Goal: Check status: Check status

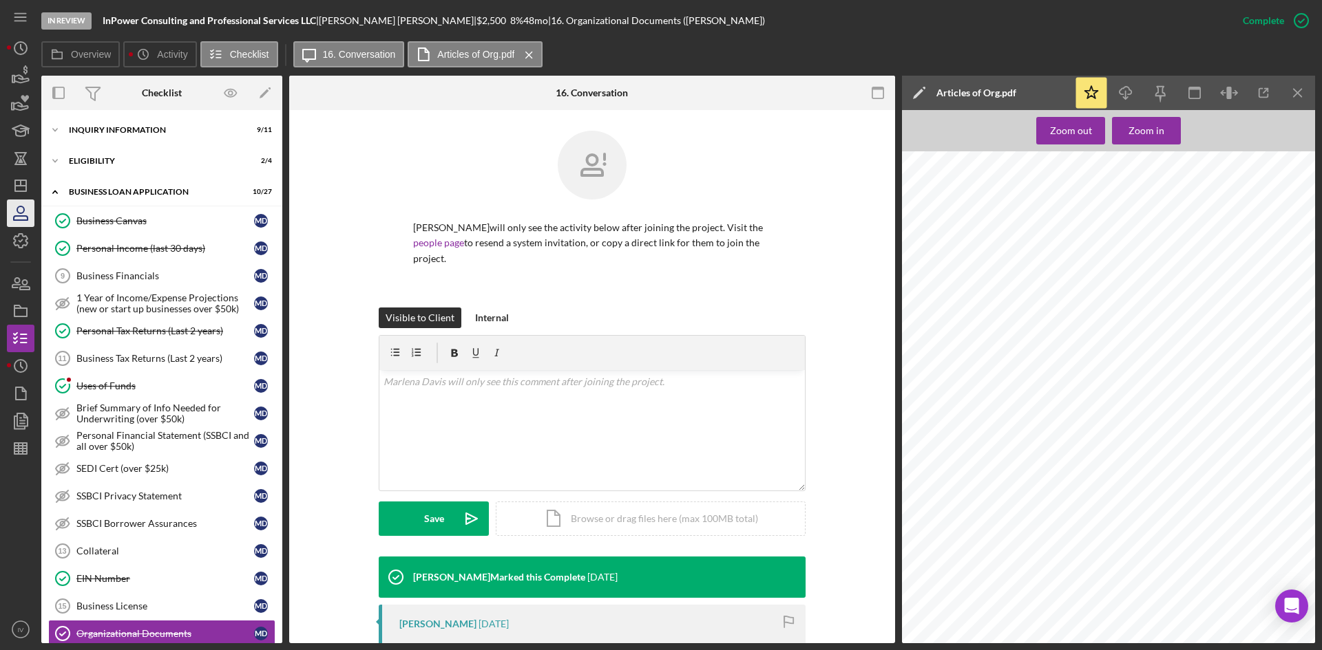
scroll to position [232, 0]
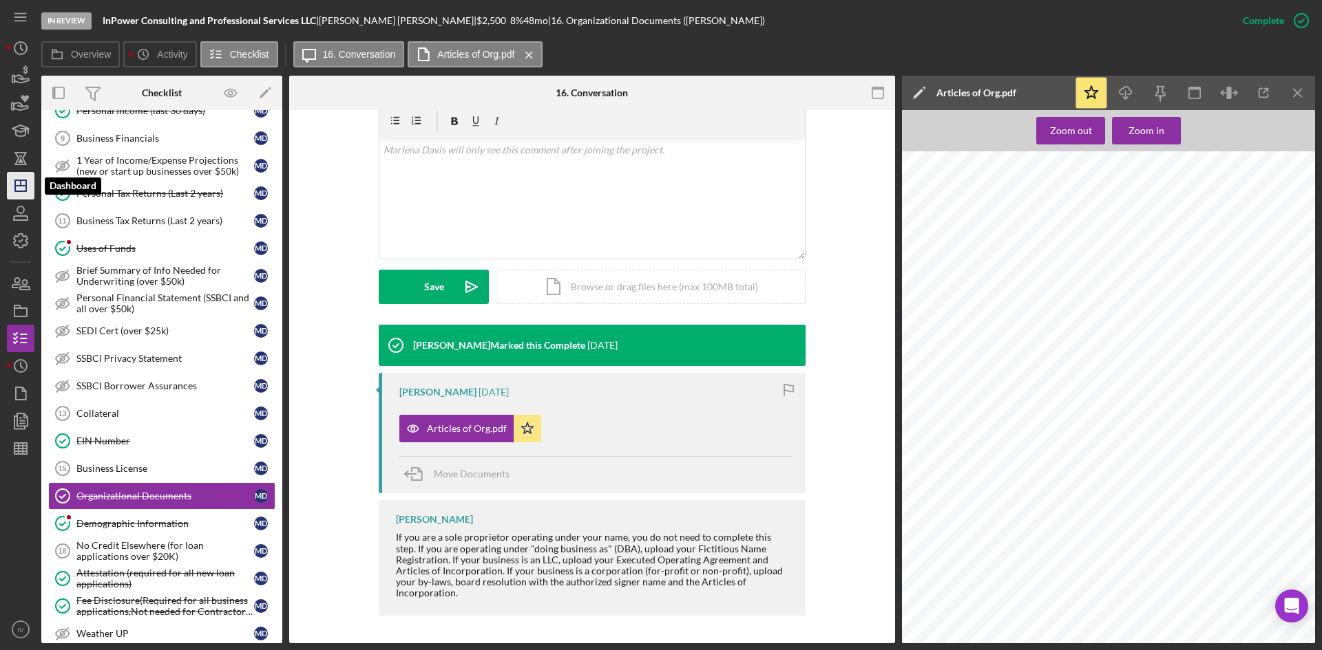
click at [23, 186] on line "button" at bounding box center [20, 186] width 11 height 0
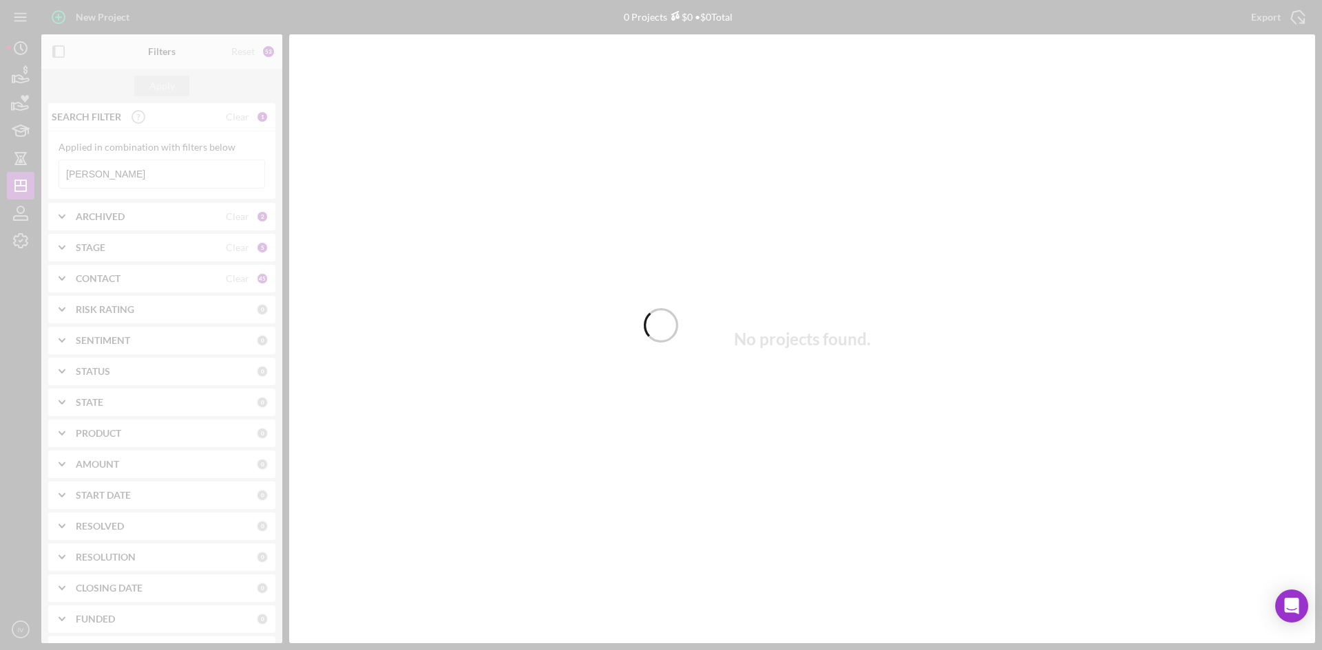
click at [115, 171] on div at bounding box center [661, 325] width 1322 height 650
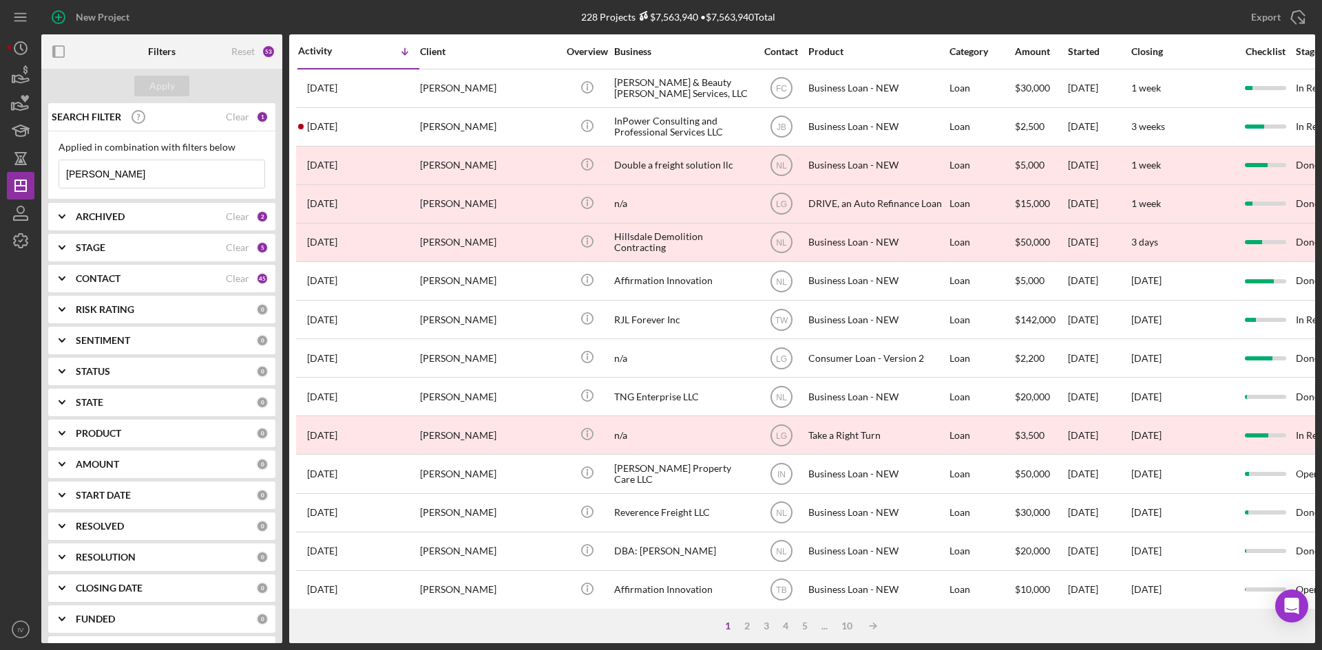
drag, startPoint x: 125, startPoint y: 179, endPoint x: 0, endPoint y: 184, distance: 124.7
click at [0, 184] on div "New Project 228 Projects $7,563,940 • $7,563,940 Total [PERSON_NAME] Export Ico…" at bounding box center [661, 325] width 1322 height 650
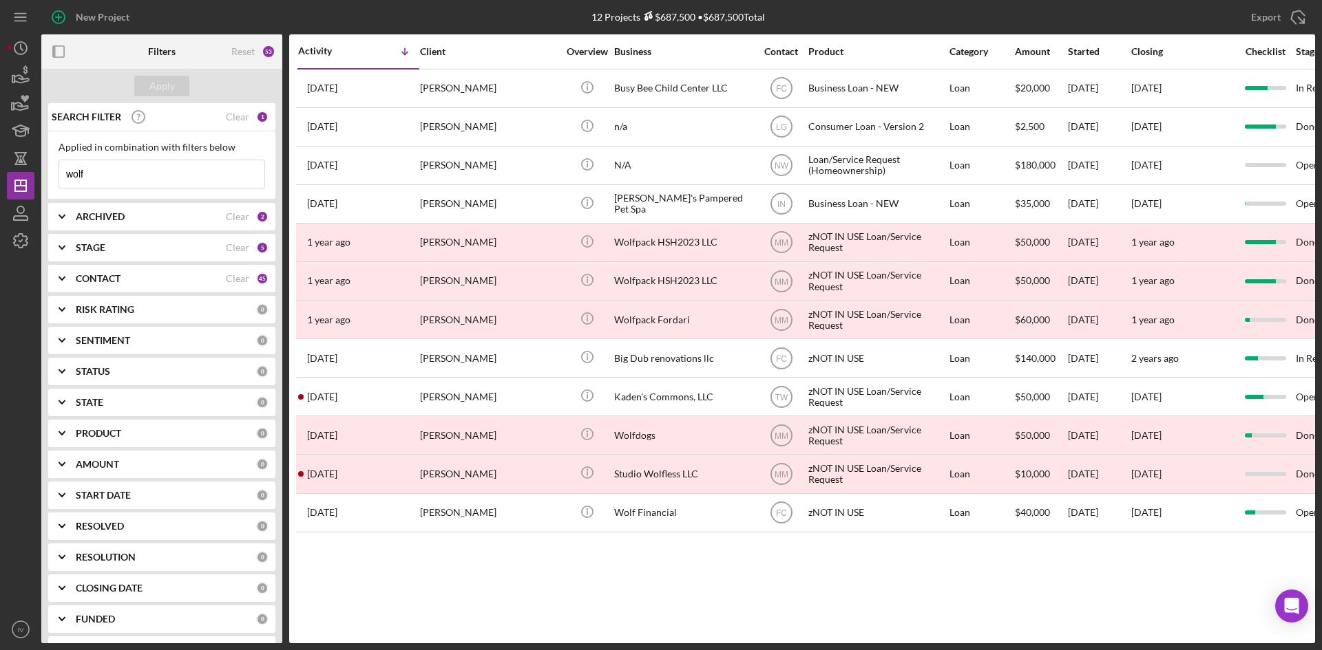
type input "wolf"
click at [488, 92] on div "[PERSON_NAME]" at bounding box center [489, 88] width 138 height 36
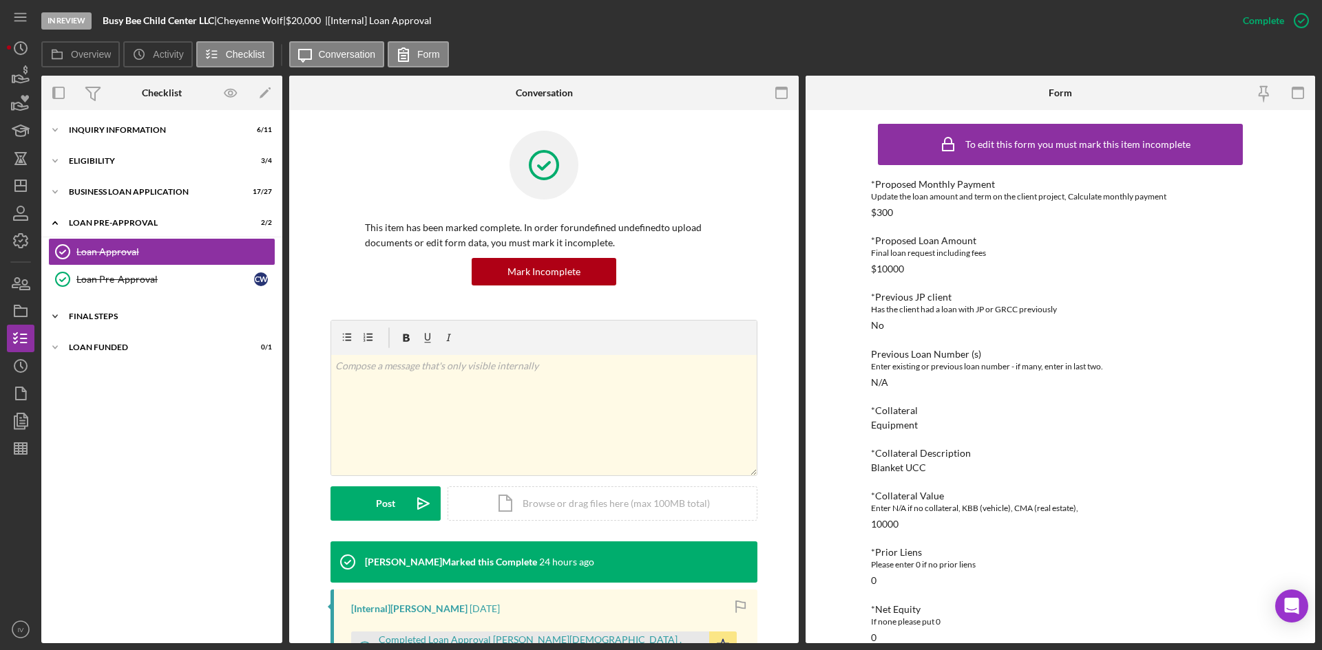
click at [102, 322] on div "Icon/Expander FINAL STEPS 8 / 19" at bounding box center [161, 317] width 241 height 28
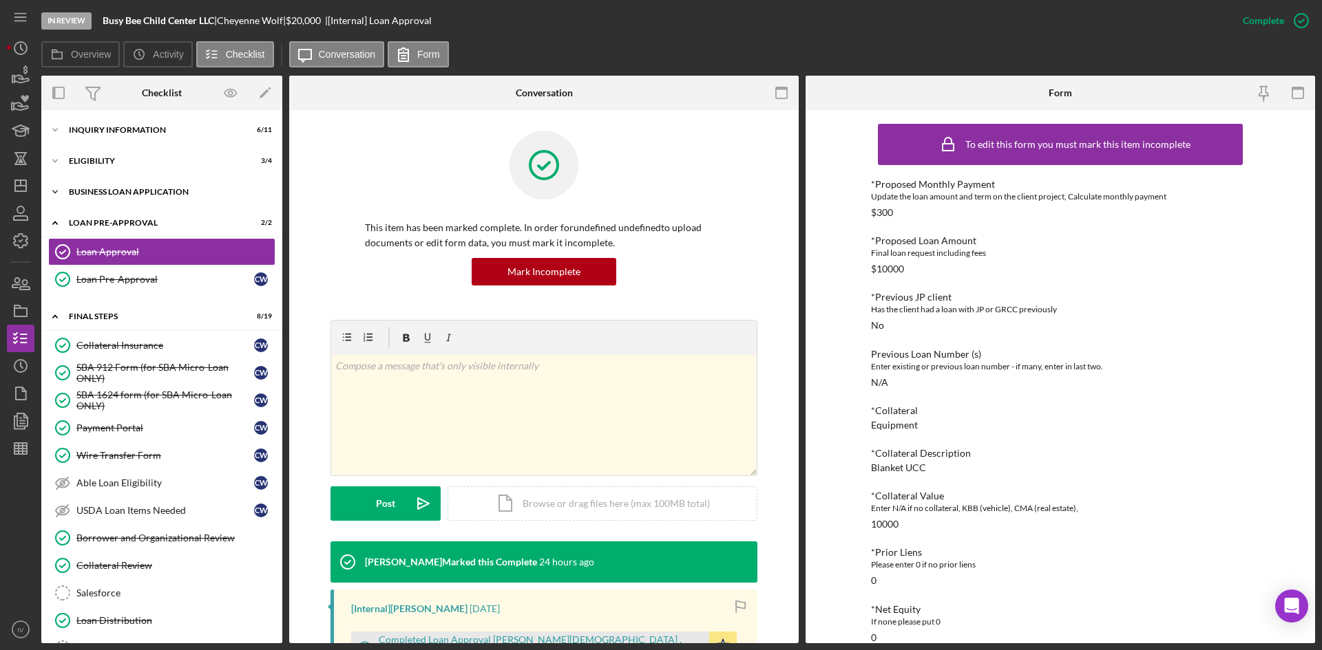
click at [108, 192] on div "BUSINESS LOAN APPLICATION" at bounding box center [167, 192] width 196 height 8
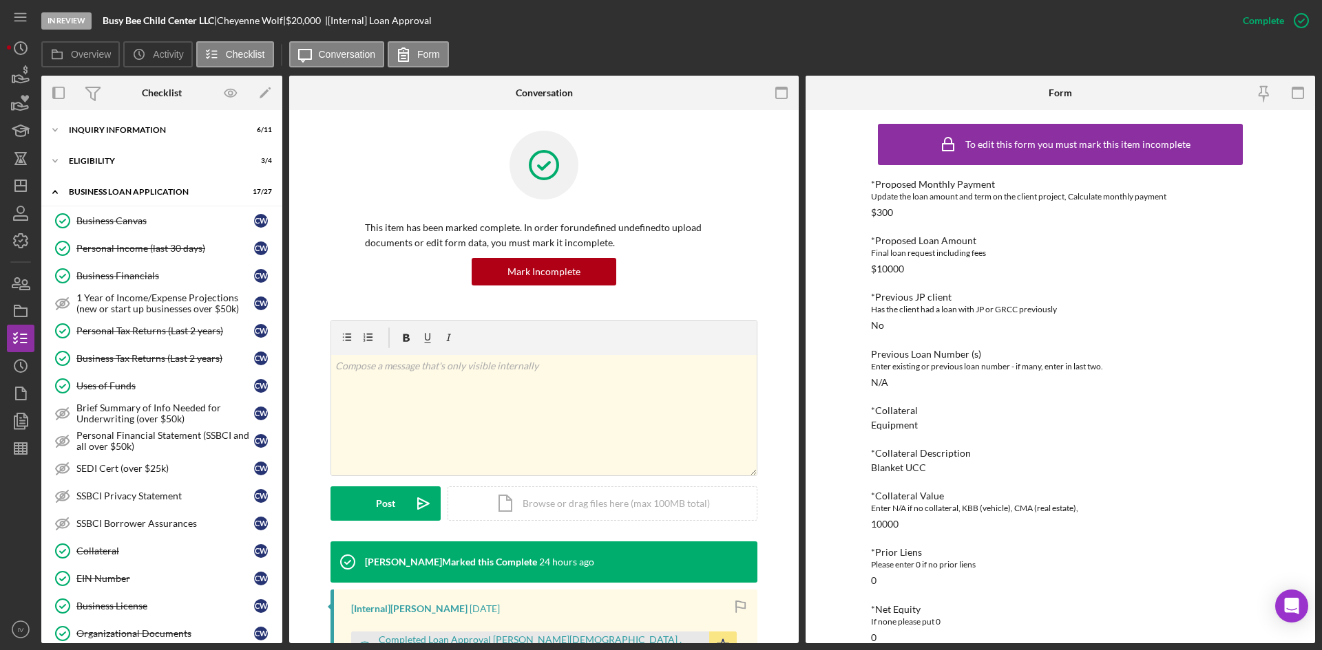
scroll to position [138, 0]
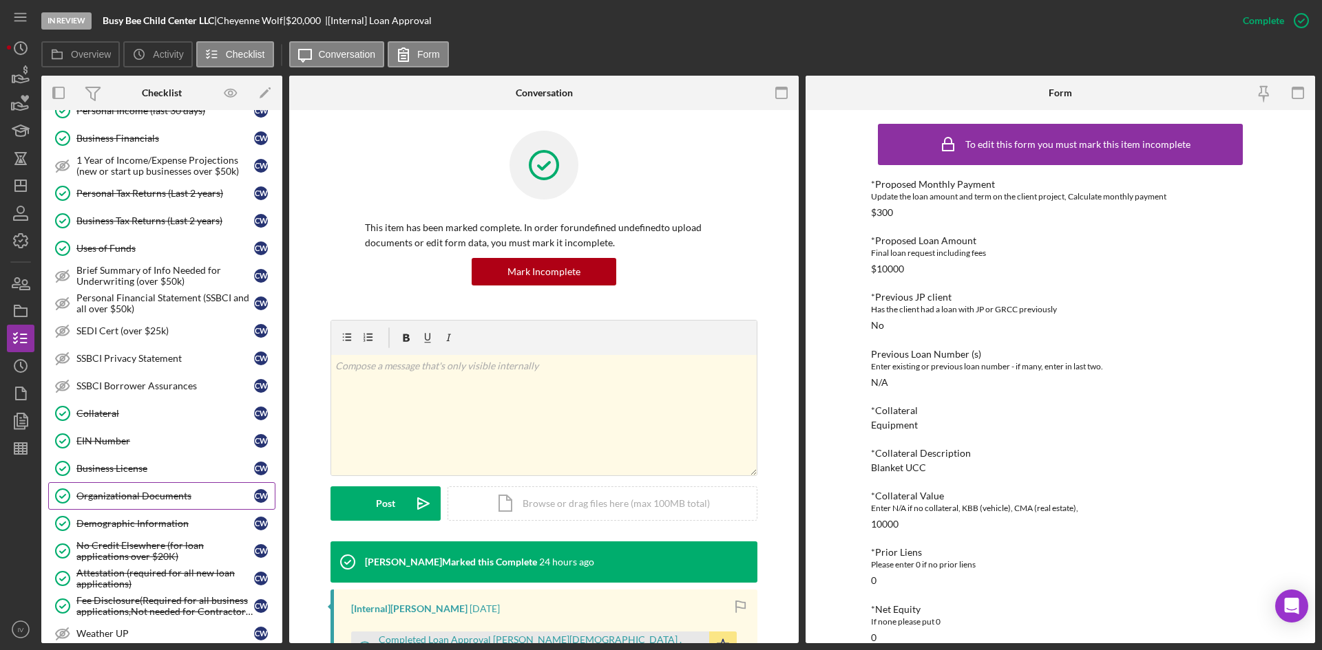
click at [138, 508] on link "Organizational Documents Organizational Documents C W" at bounding box center [161, 497] width 227 height 28
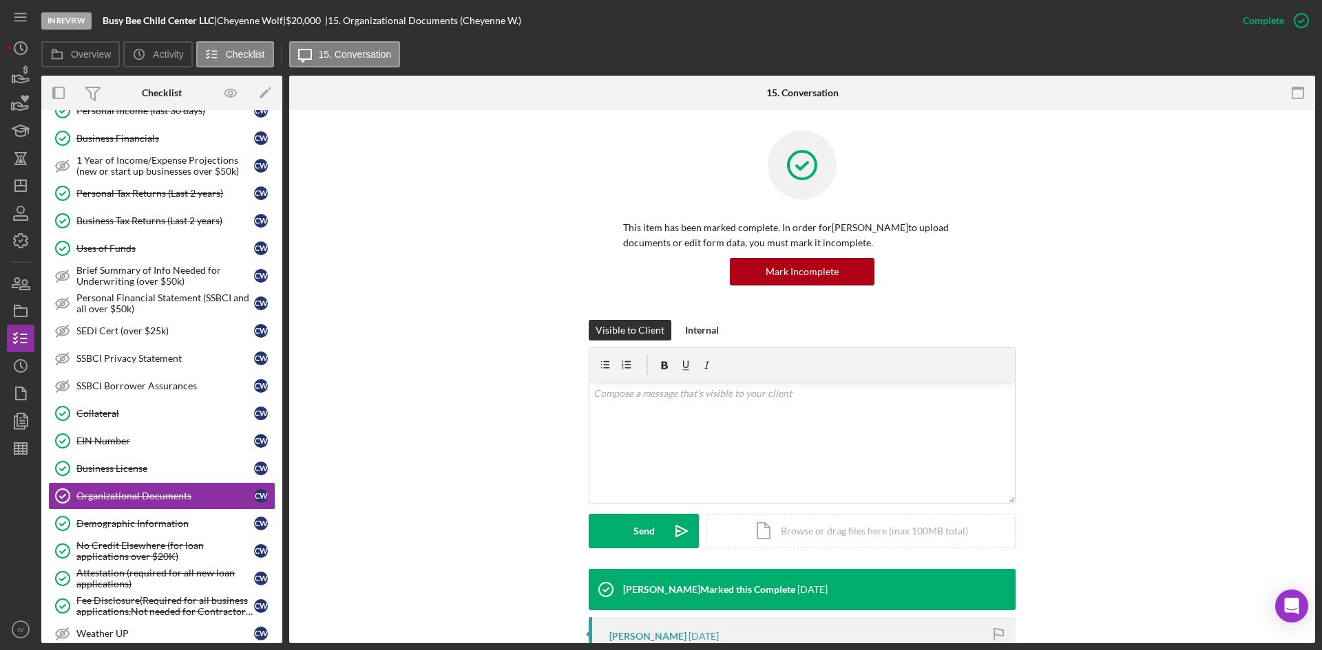
scroll to position [344, 0]
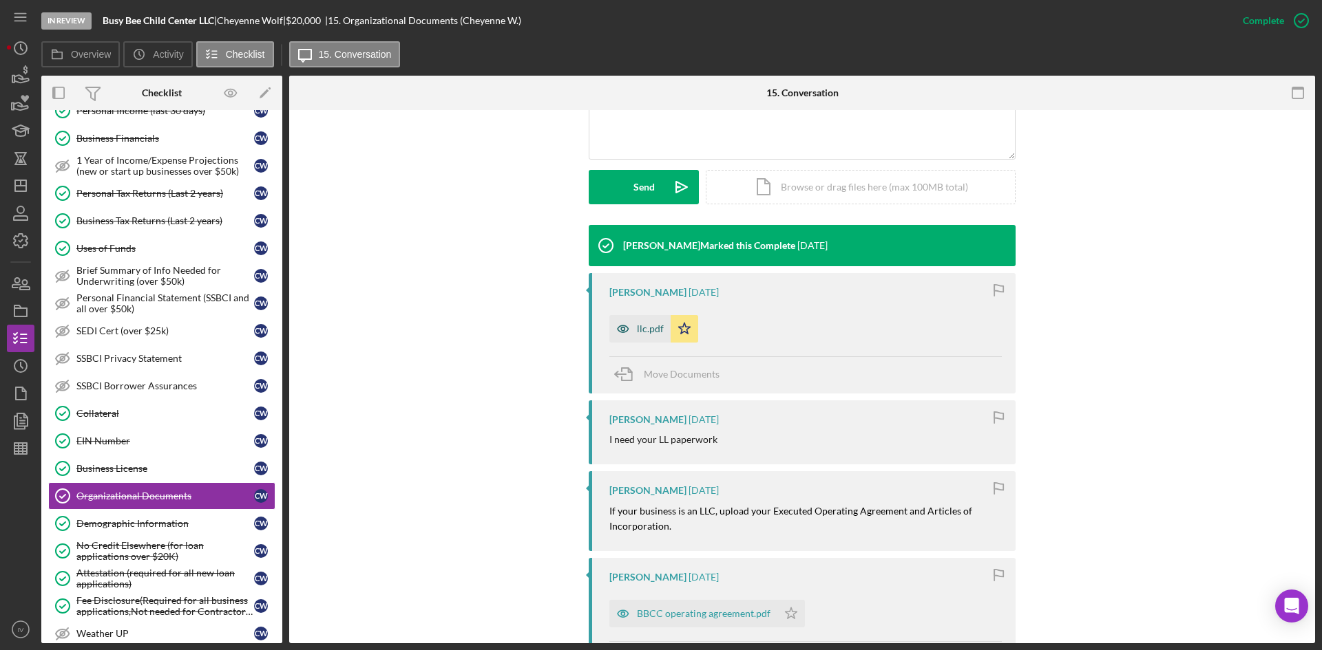
click at [648, 330] on div "llc.pdf" at bounding box center [650, 329] width 27 height 11
